Goal: Task Accomplishment & Management: Manage account settings

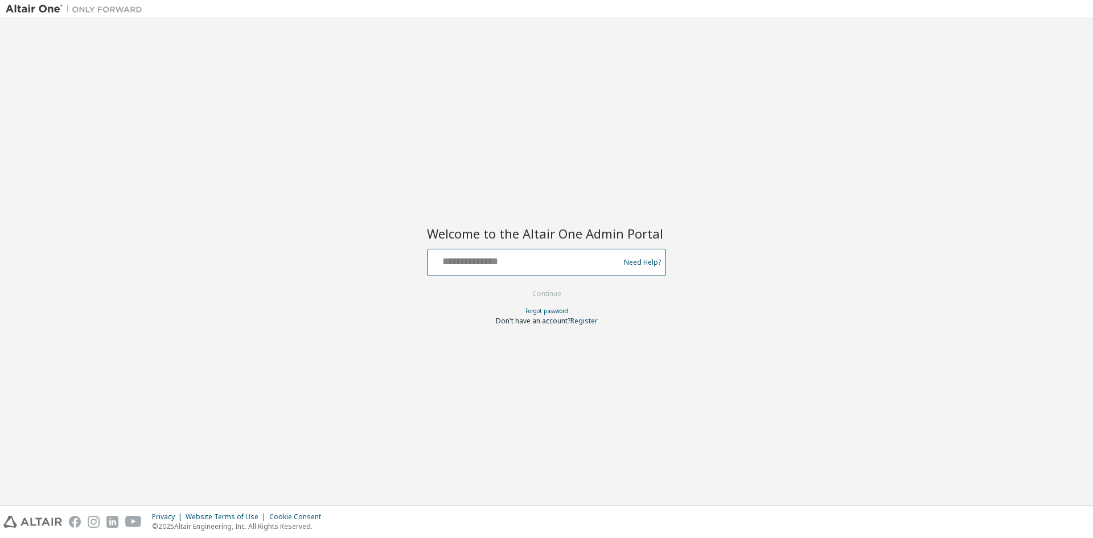
click at [519, 259] on input "text" at bounding box center [525, 260] width 186 height 17
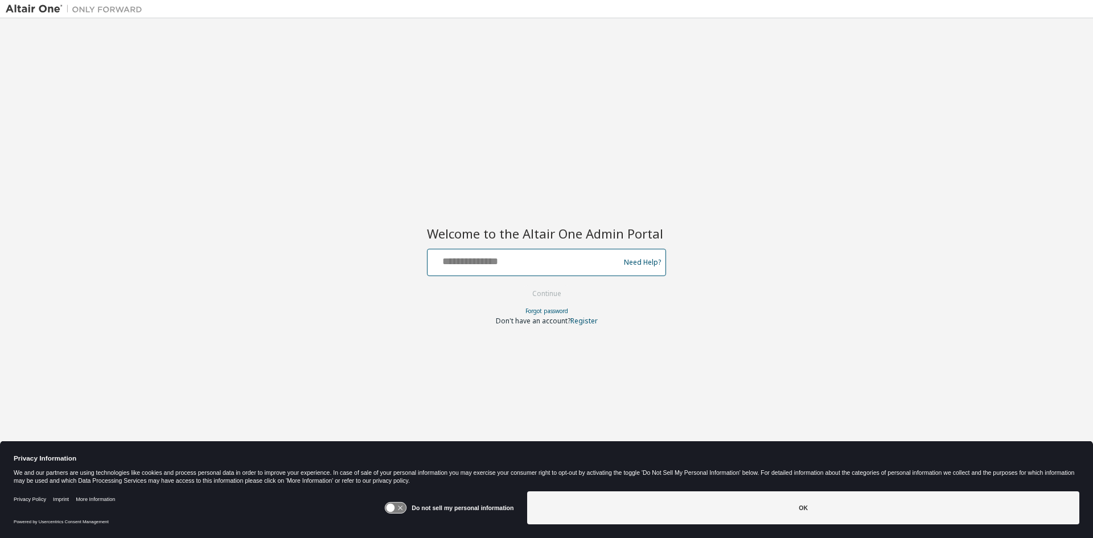
click at [523, 263] on input "text" at bounding box center [525, 260] width 186 height 17
type input "**********"
click at [521, 285] on button "Continue" at bounding box center [547, 293] width 53 height 17
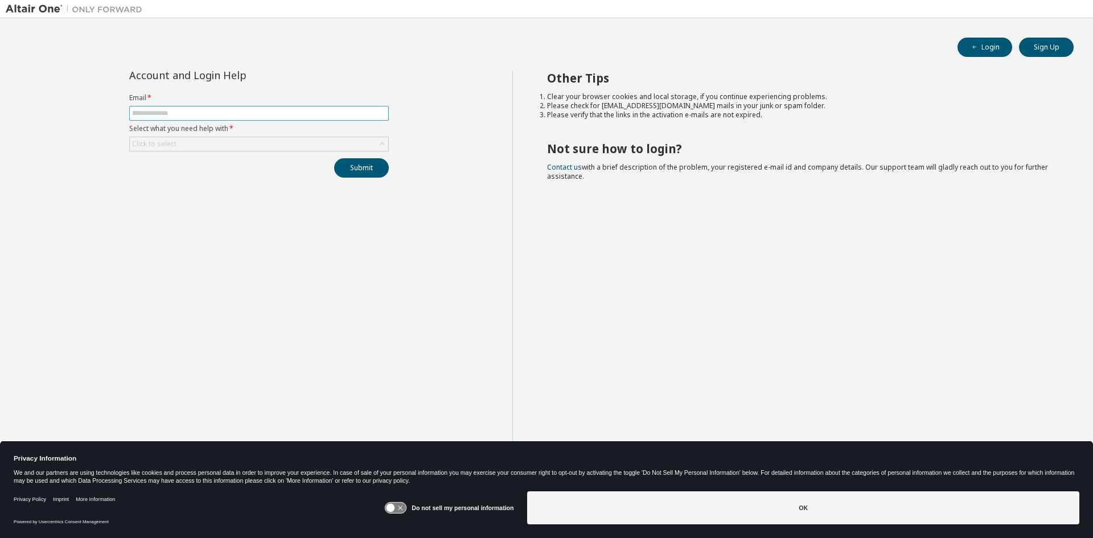
click at [237, 110] on input "text" at bounding box center [259, 113] width 254 height 9
click at [232, 141] on div "Click to select" at bounding box center [259, 144] width 259 height 14
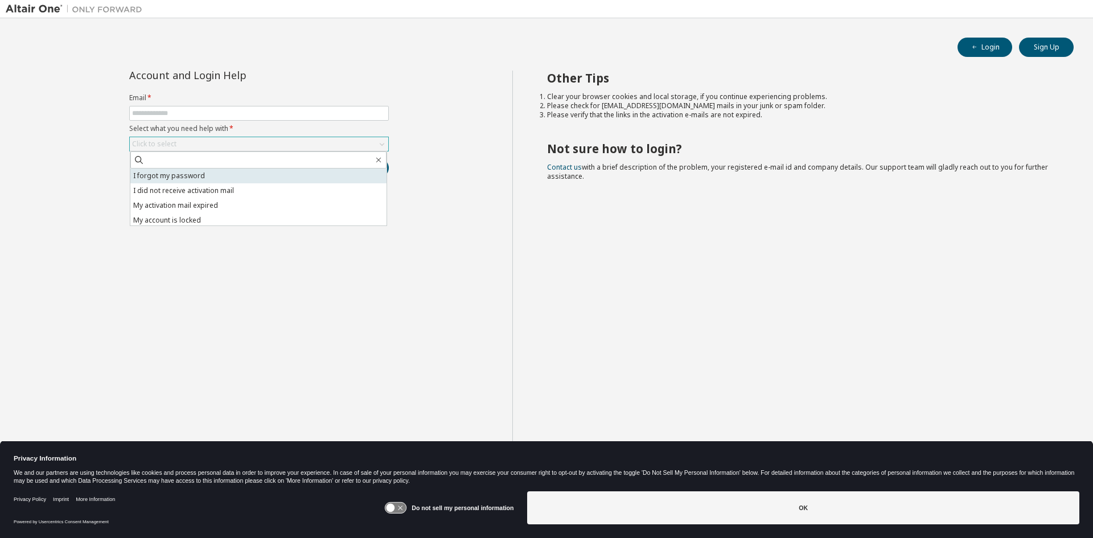
click at [230, 171] on li "I forgot my password" at bounding box center [258, 176] width 256 height 15
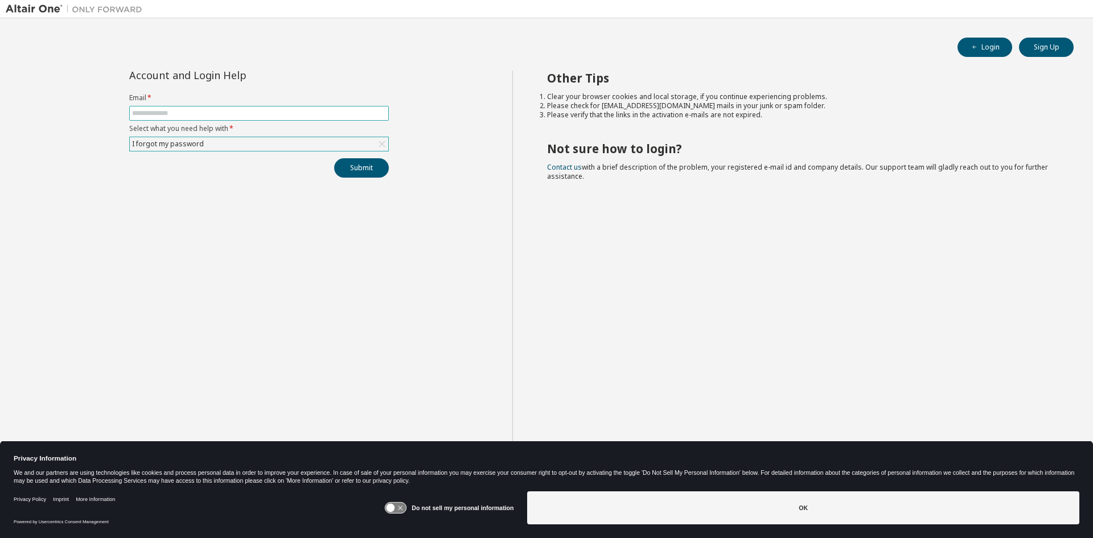
click at [234, 111] on input "text" at bounding box center [259, 113] width 254 height 9
type input "**********"
click at [334, 158] on button "Submit" at bounding box center [361, 167] width 55 height 19
click at [356, 165] on button "Submit" at bounding box center [361, 167] width 55 height 19
